Goal: Information Seeking & Learning: Learn about a topic

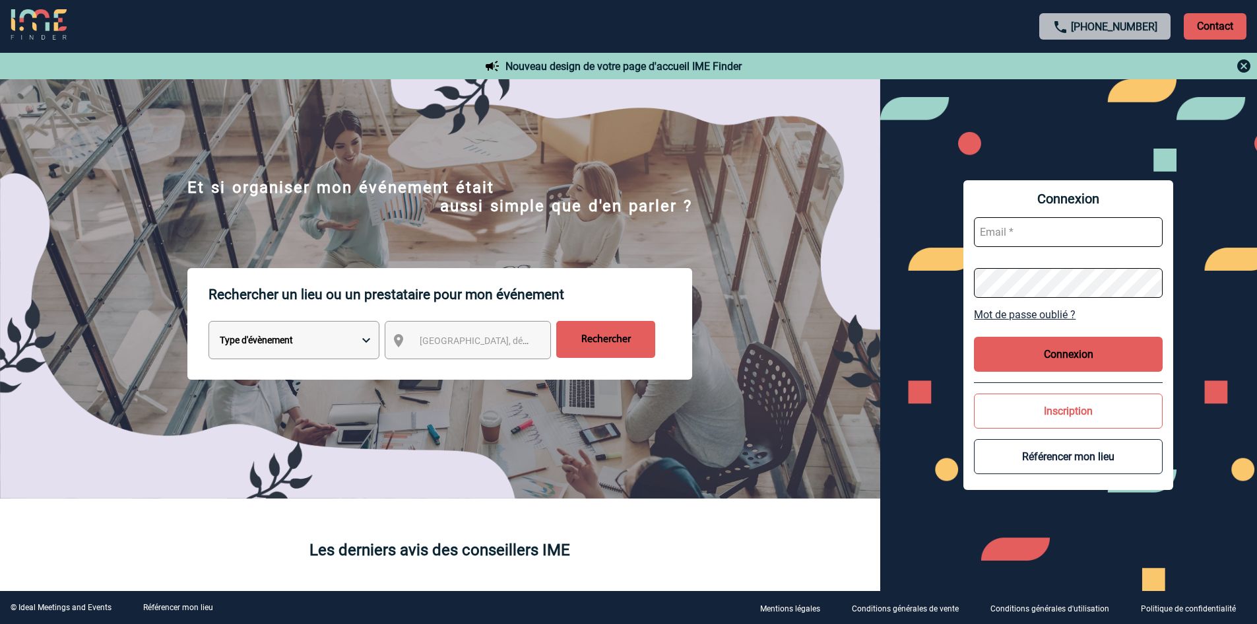
type input "commercial@maisonhelermetz.com"
click at [481, 345] on span "Ville, département, région..." at bounding box center [511, 340] width 183 height 11
click at [1037, 347] on button "Connexion" at bounding box center [1068, 354] width 189 height 35
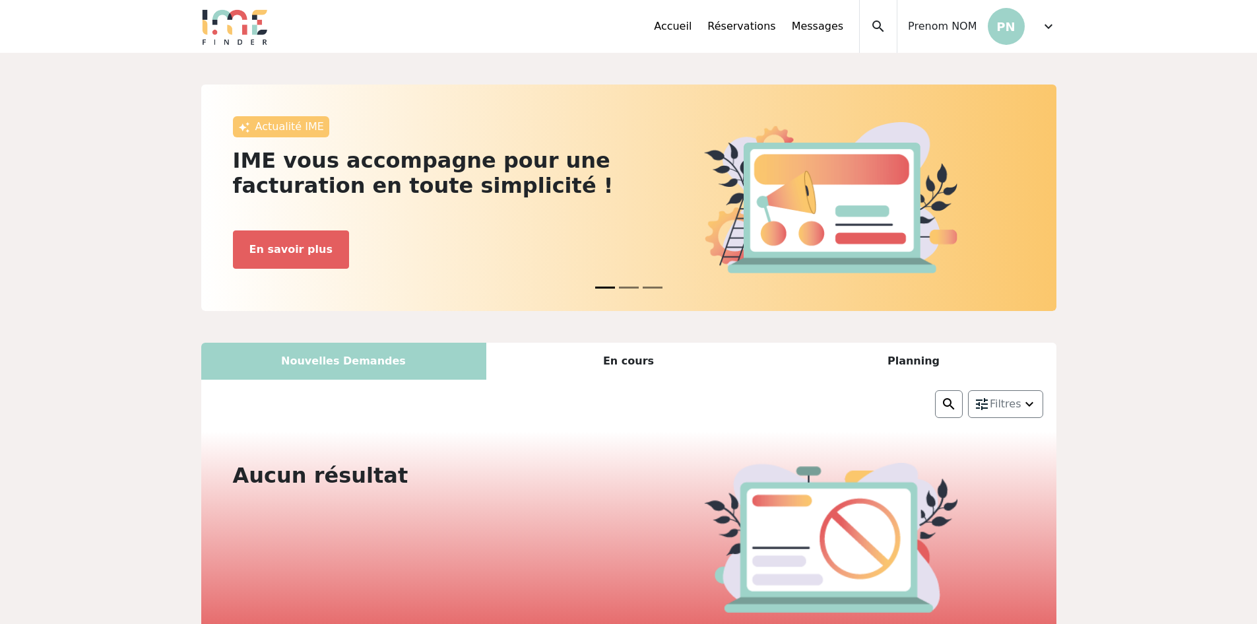
click at [339, 356] on div "Nouvelles Demandes" at bounding box center [343, 361] width 285 height 37
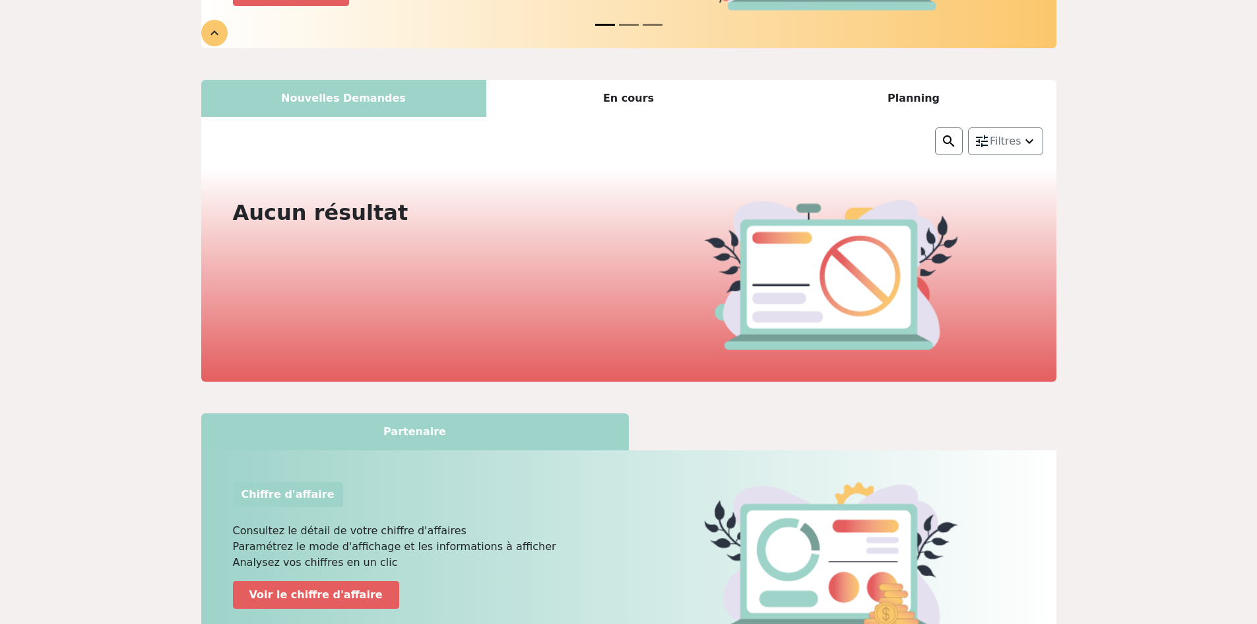
scroll to position [264, 0]
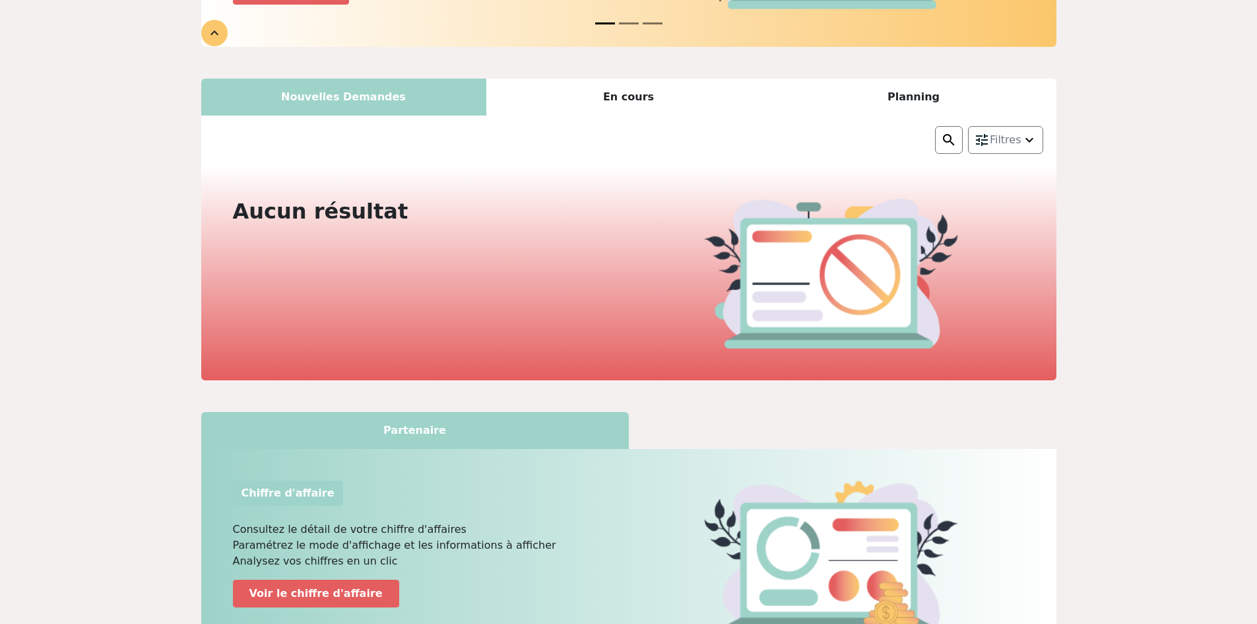
click at [643, 100] on div "En cours" at bounding box center [628, 97] width 285 height 37
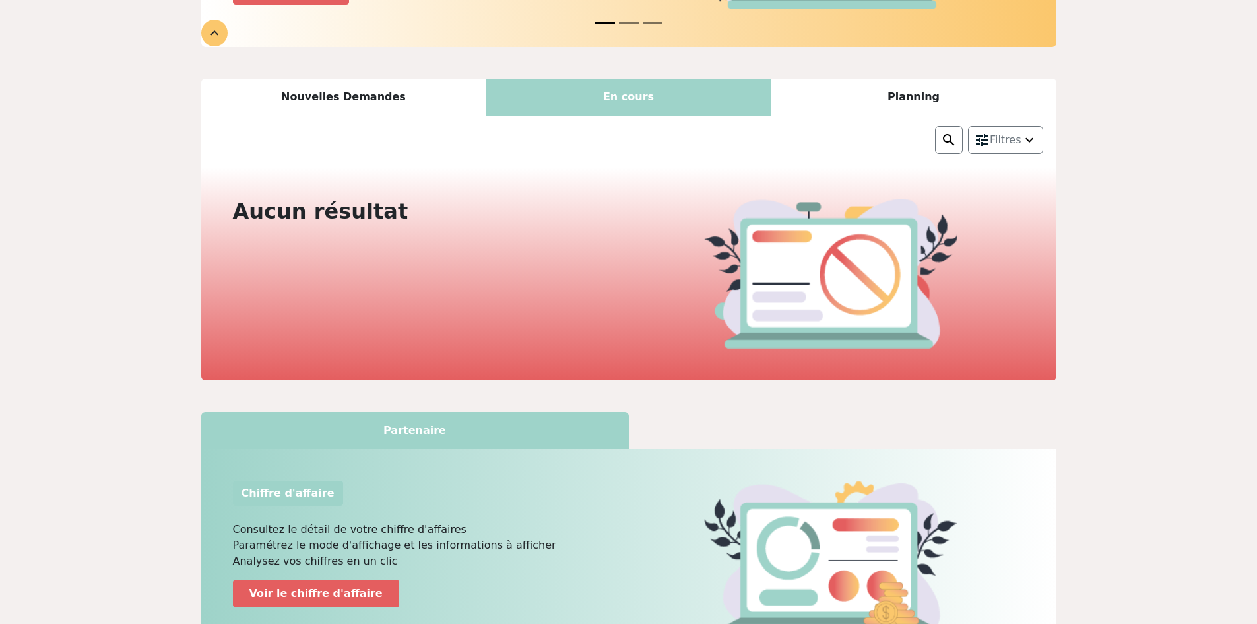
click at [887, 100] on div "Planning" at bounding box center [913, 97] width 285 height 37
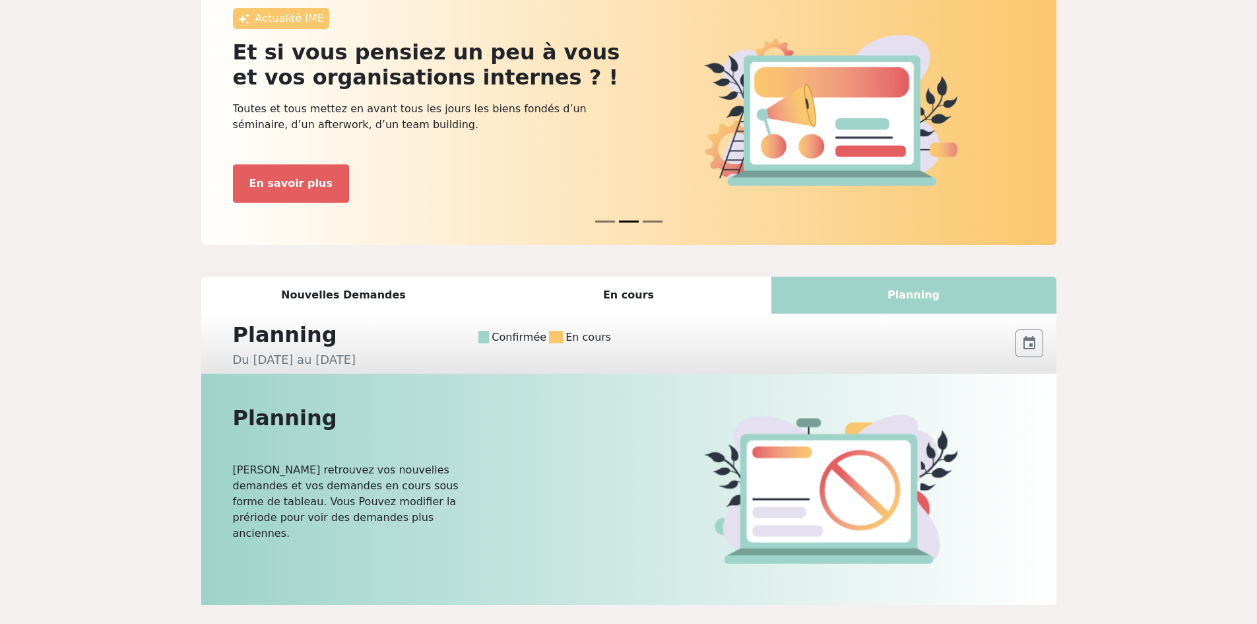
scroll to position [0, 0]
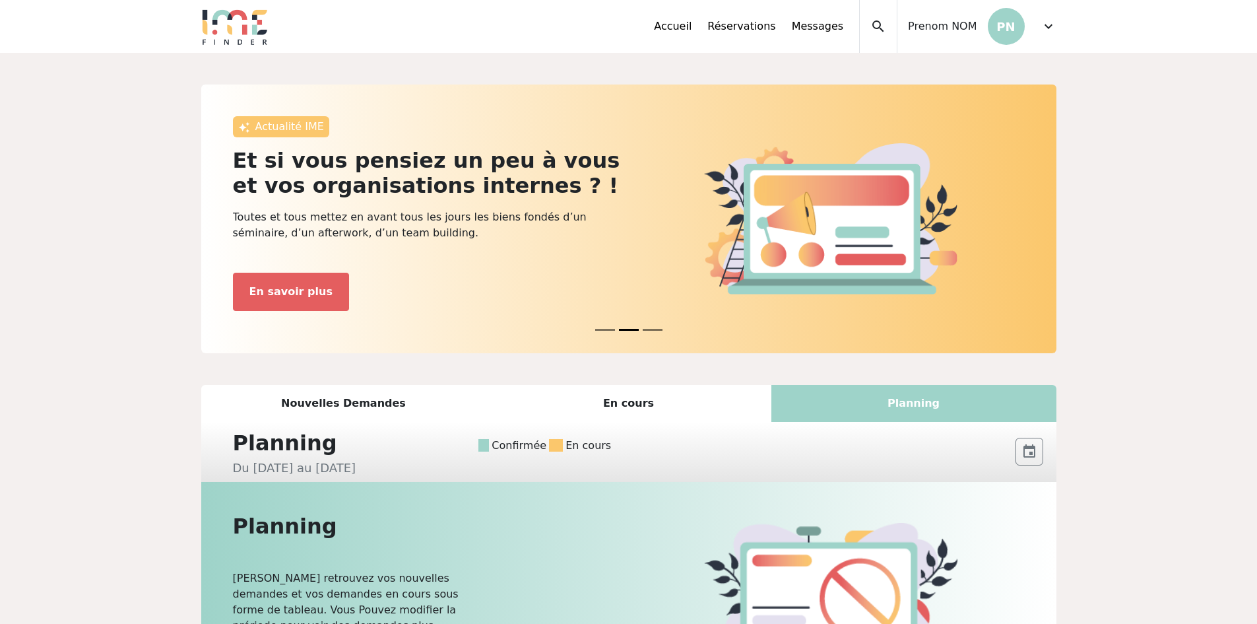
click at [956, 26] on span "Prenom NOM" at bounding box center [942, 26] width 69 height 16
click at [1043, 26] on span "expand_more" at bounding box center [1049, 26] width 16 height 16
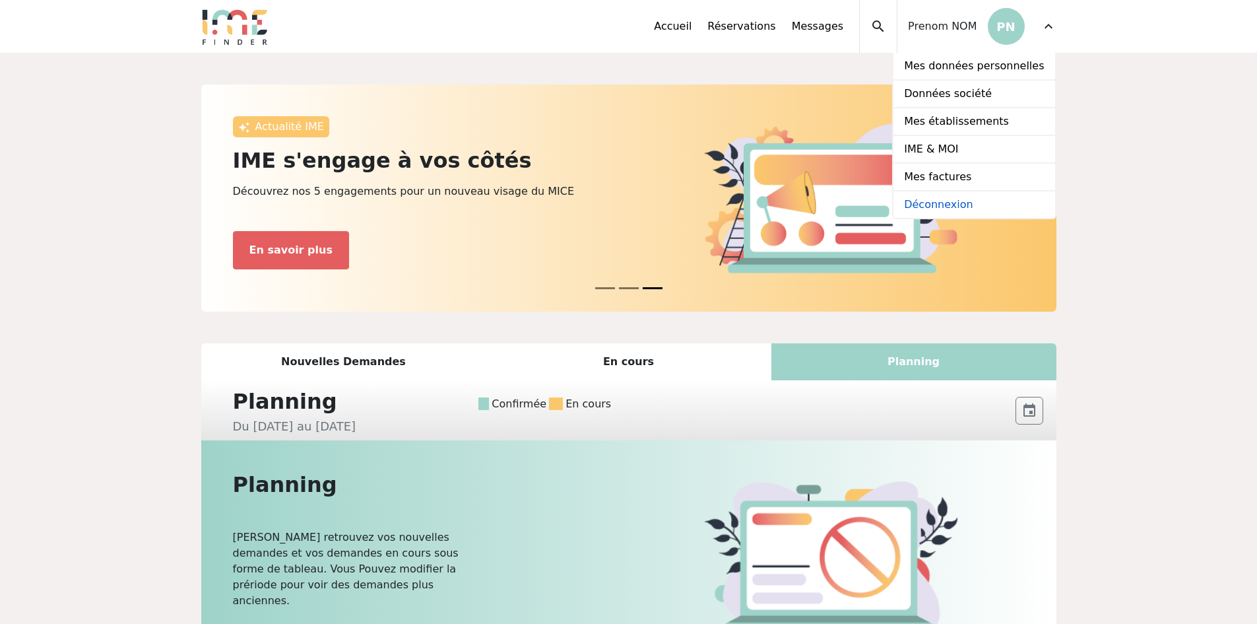
click at [964, 198] on link "Déconnexion" at bounding box center [974, 204] width 161 height 26
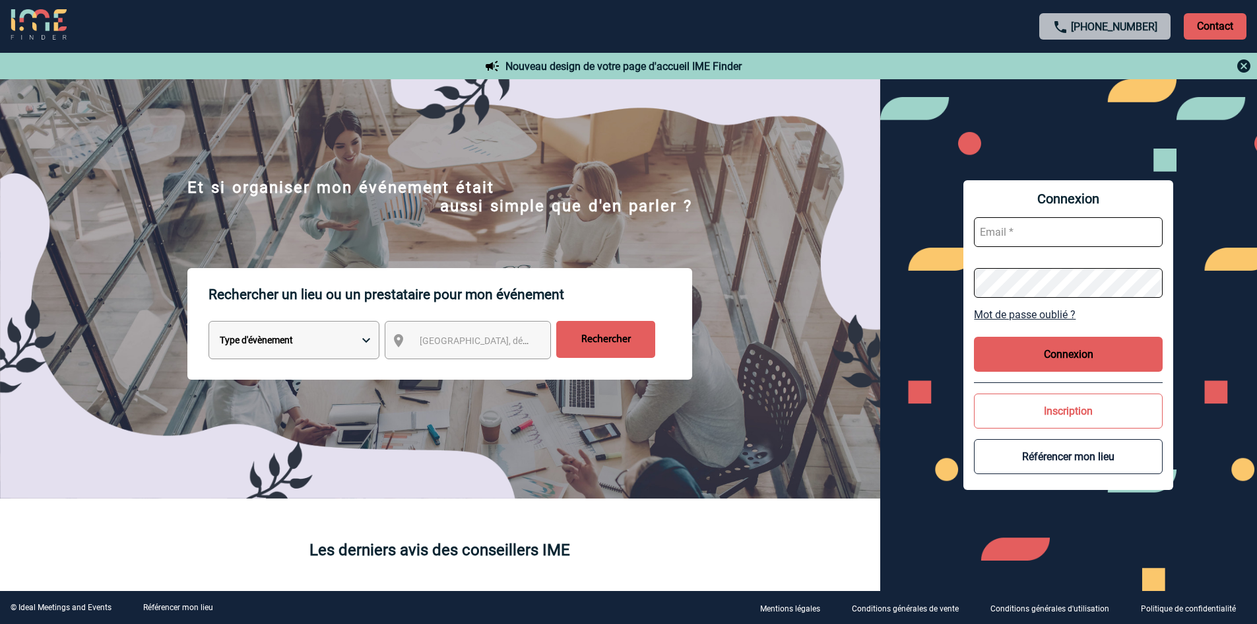
type input "commercial@maisonhelermetz.com"
click at [475, 343] on span "Ville, département, région..." at bounding box center [511, 340] width 183 height 11
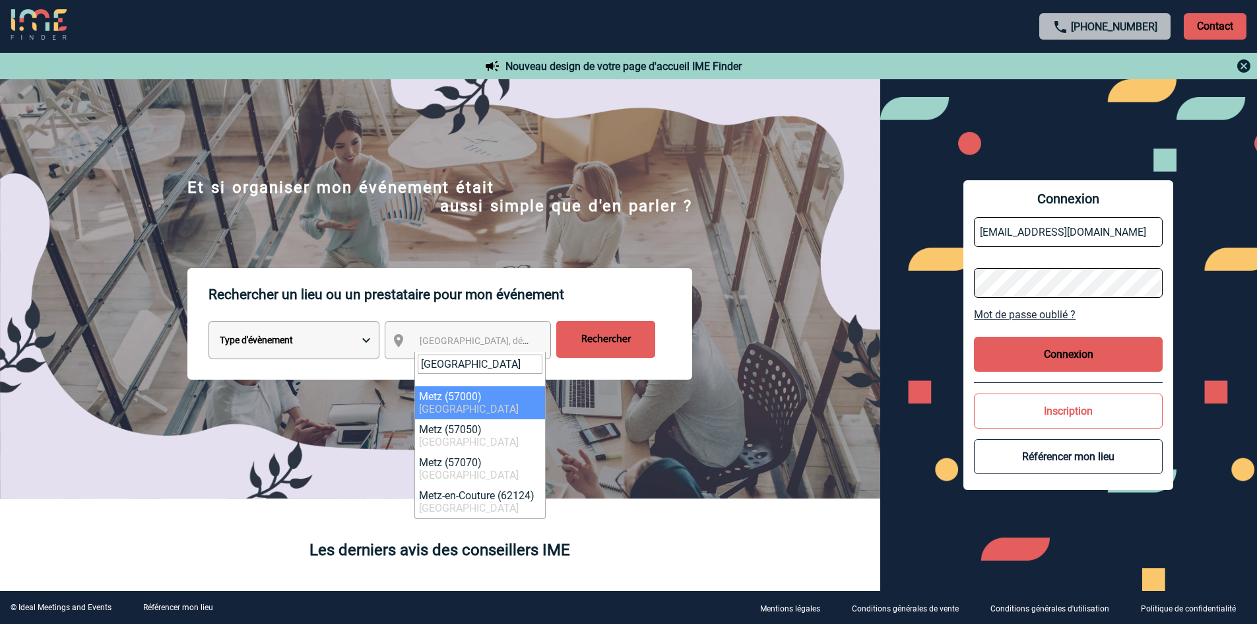
type input "metz"
select select "23002"
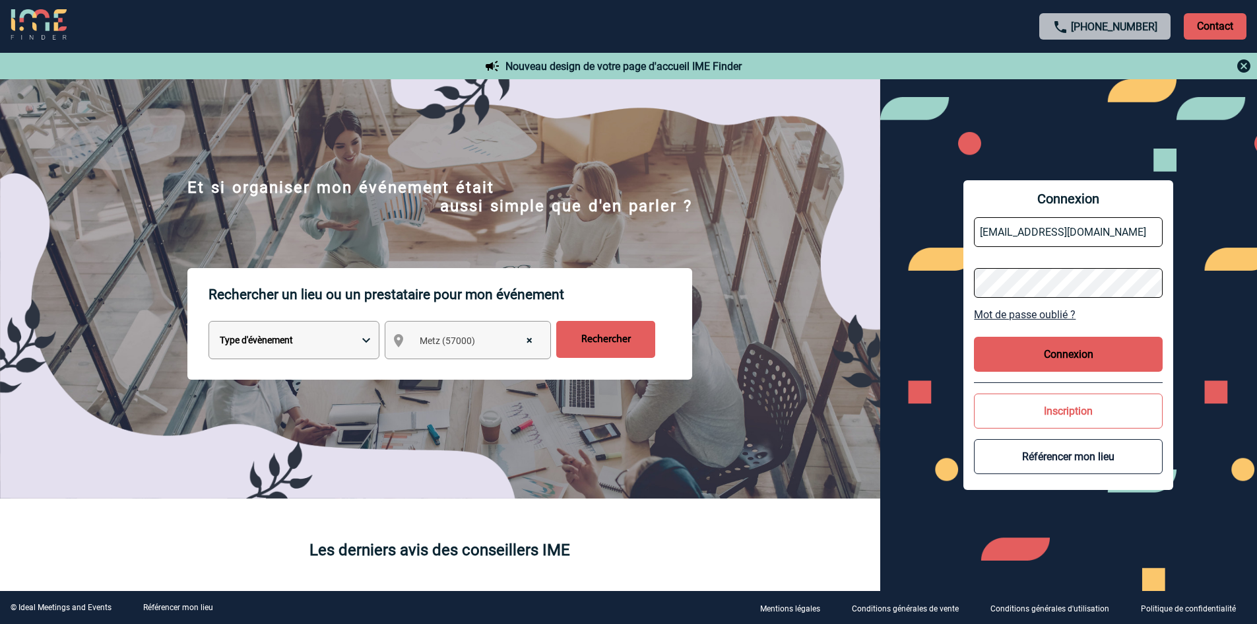
click at [598, 334] on input "Rechercher" at bounding box center [605, 339] width 99 height 37
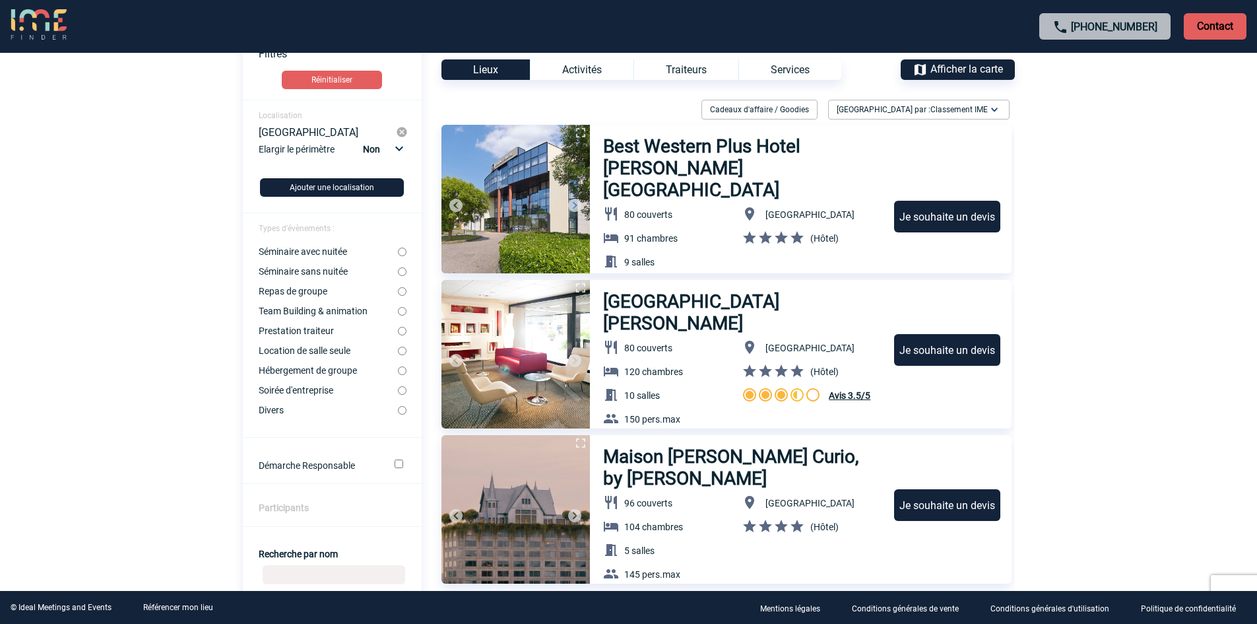
scroll to position [264, 0]
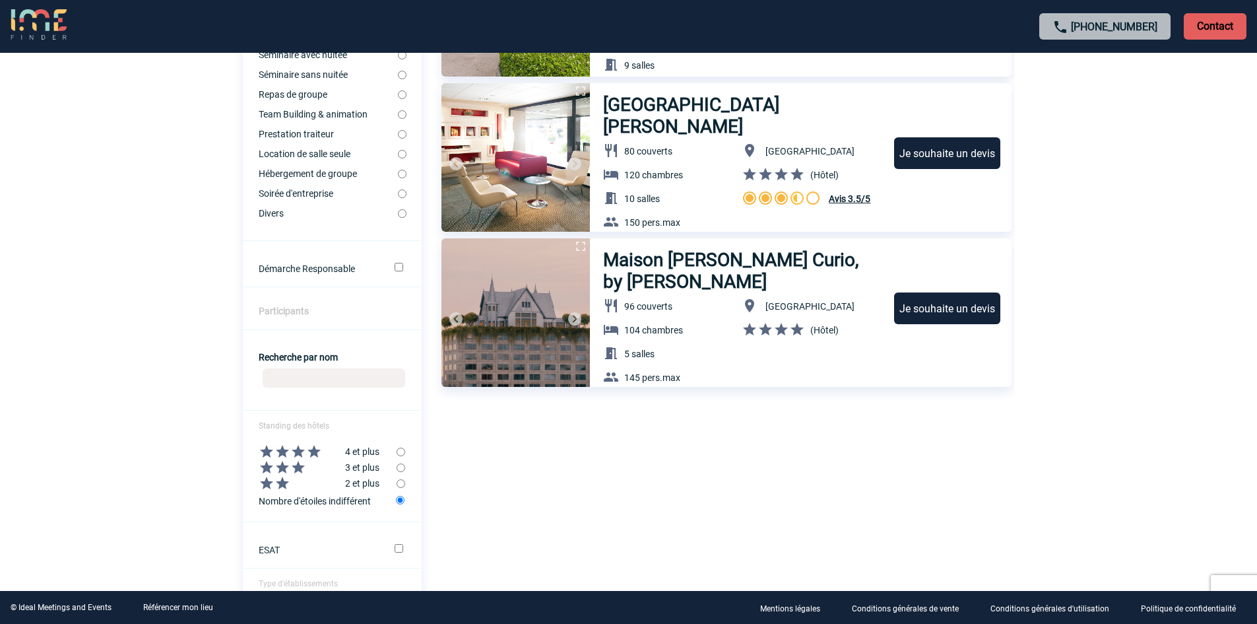
click at [676, 270] on h3 "Maison Heler Metz Curio, by [PERSON_NAME]" at bounding box center [742, 271] width 279 height 44
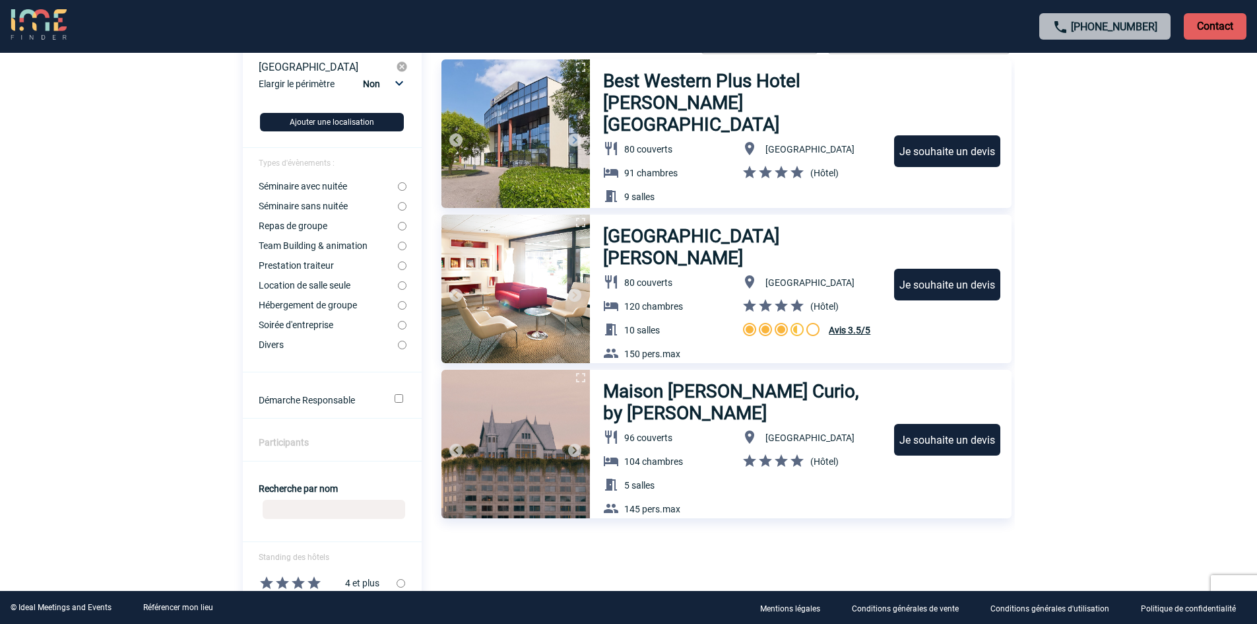
scroll to position [0, 0]
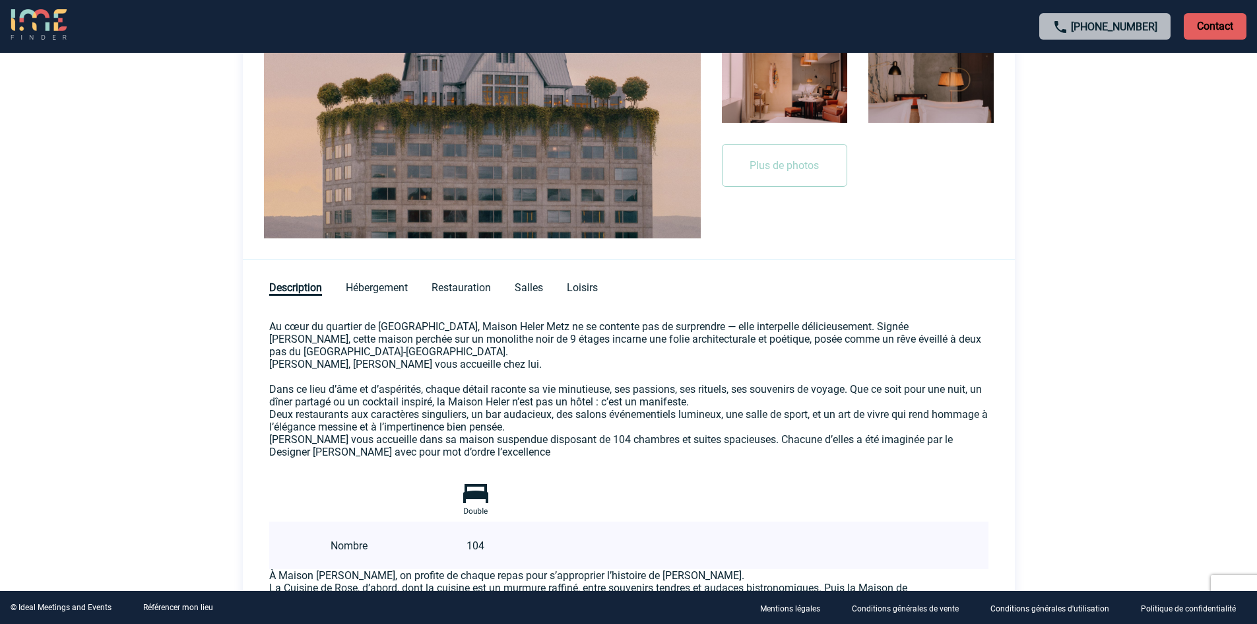
scroll to position [413, 0]
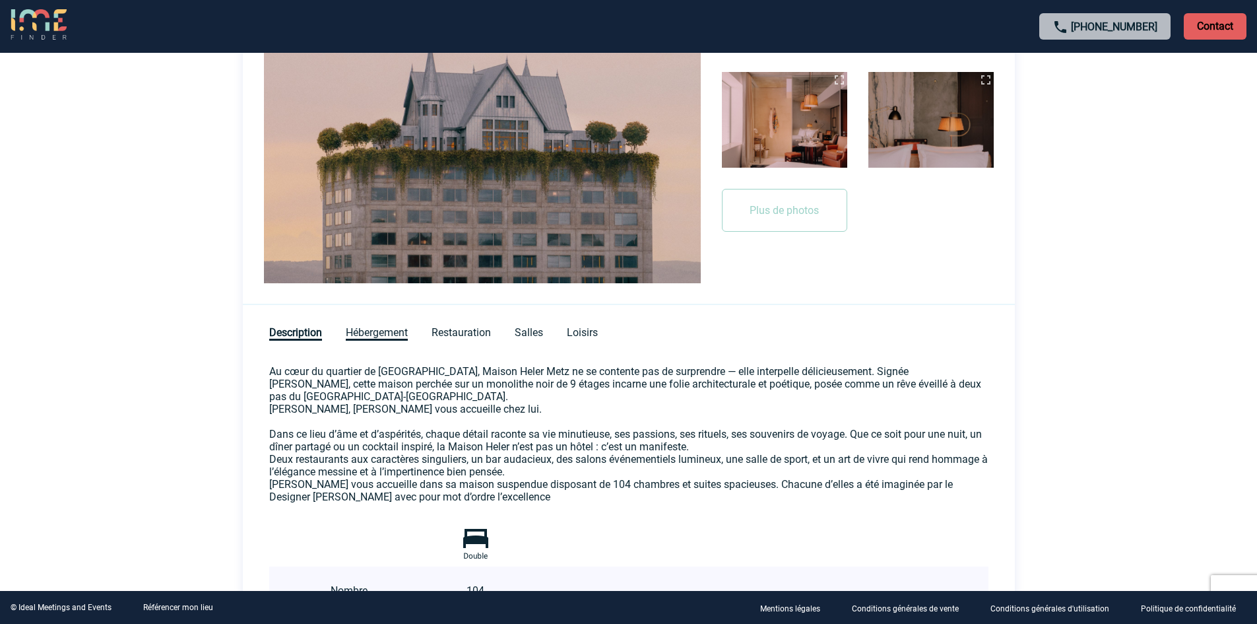
click at [361, 330] on span "Hébergement" at bounding box center [377, 333] width 62 height 15
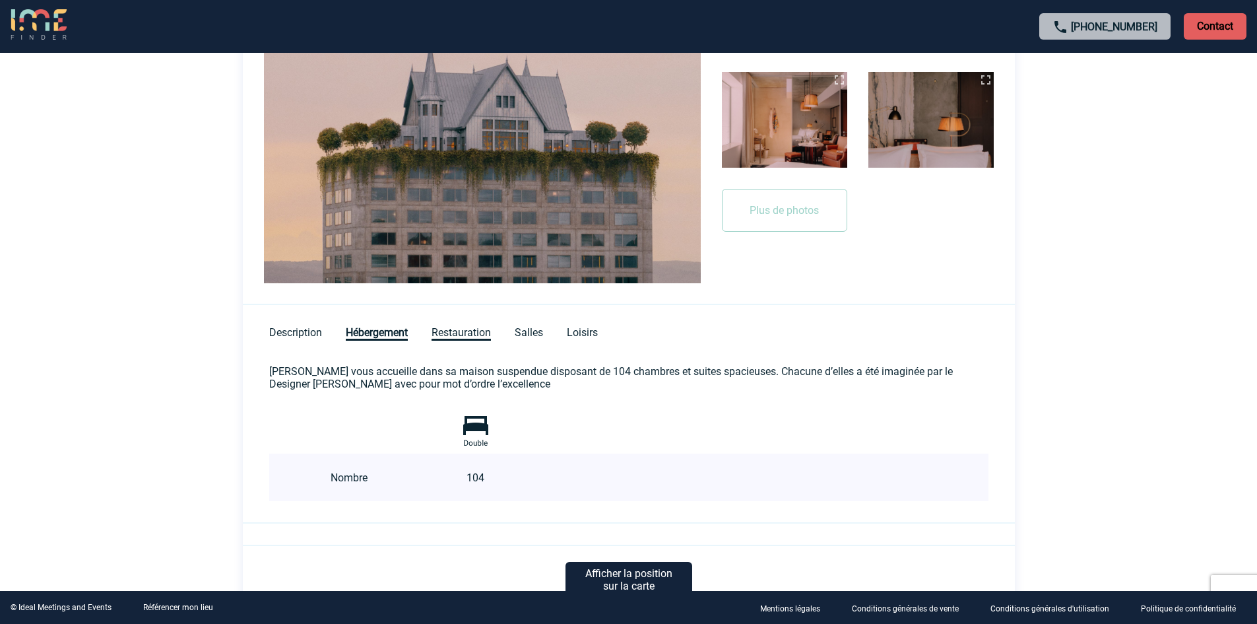
click at [454, 332] on span "Restauration" at bounding box center [461, 333] width 59 height 15
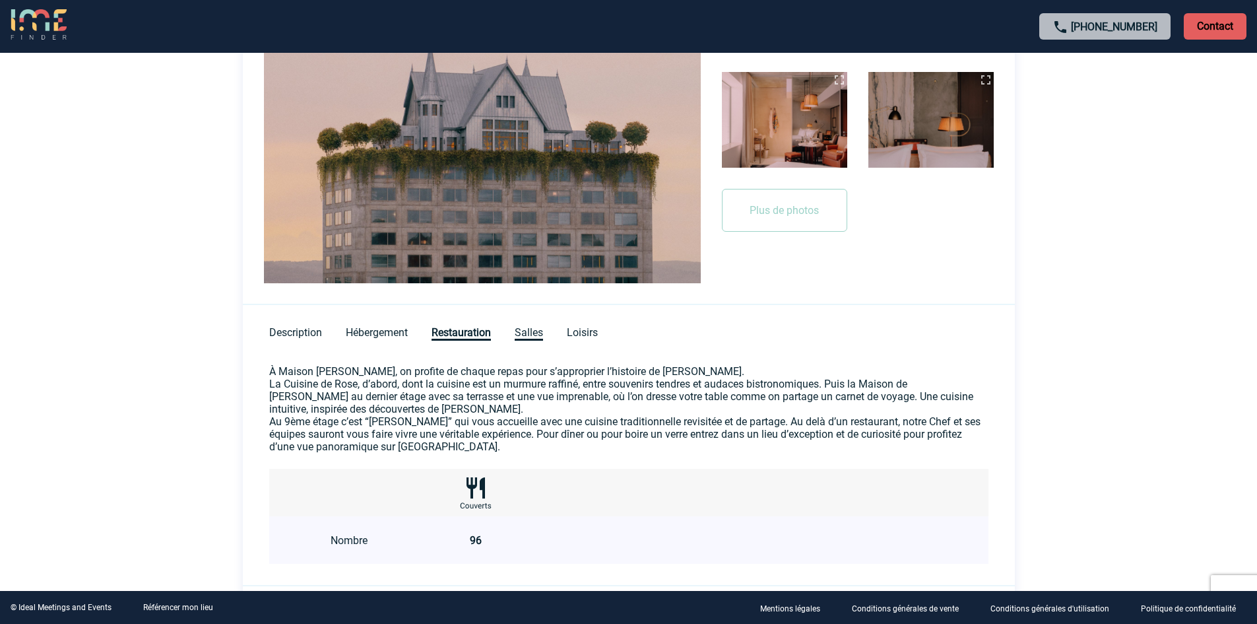
click at [537, 329] on span "Salles" at bounding box center [529, 333] width 28 height 15
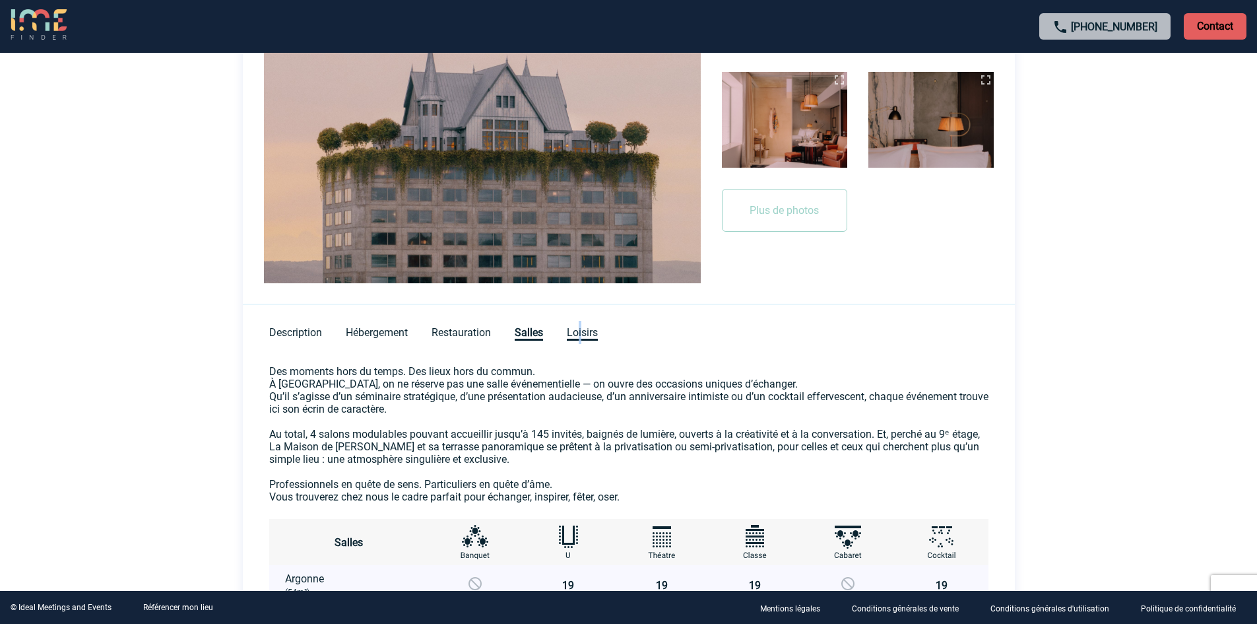
click at [581, 332] on span "Loisirs" at bounding box center [582, 333] width 31 height 15
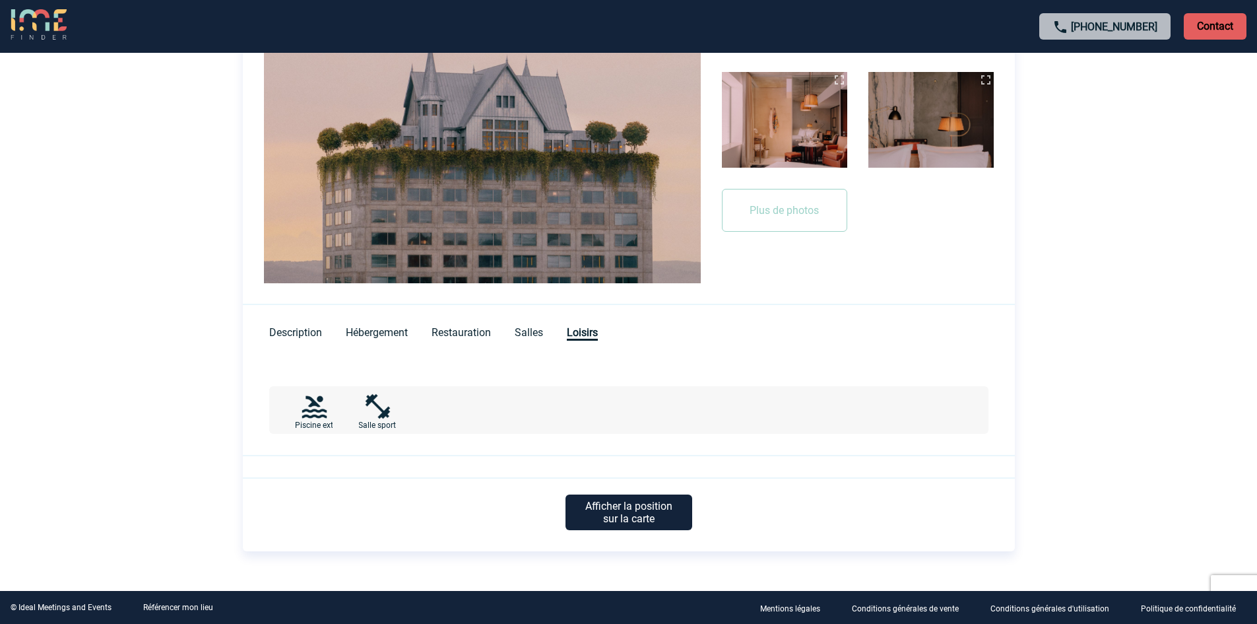
click at [519, 323] on div "Description Hébergement Restauration Salles Loisirs" at bounding box center [629, 324] width 772 height 39
click at [527, 335] on span "Salles" at bounding box center [529, 333] width 28 height 15
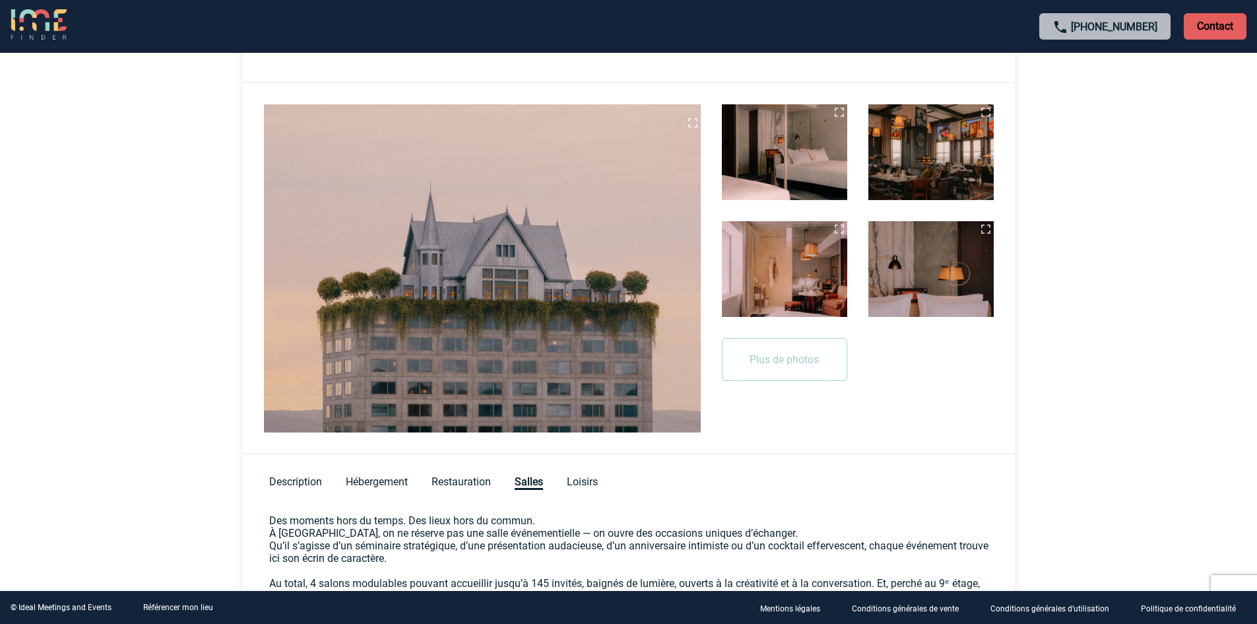
scroll to position [0, 0]
